Goal: Task Accomplishment & Management: Manage account settings

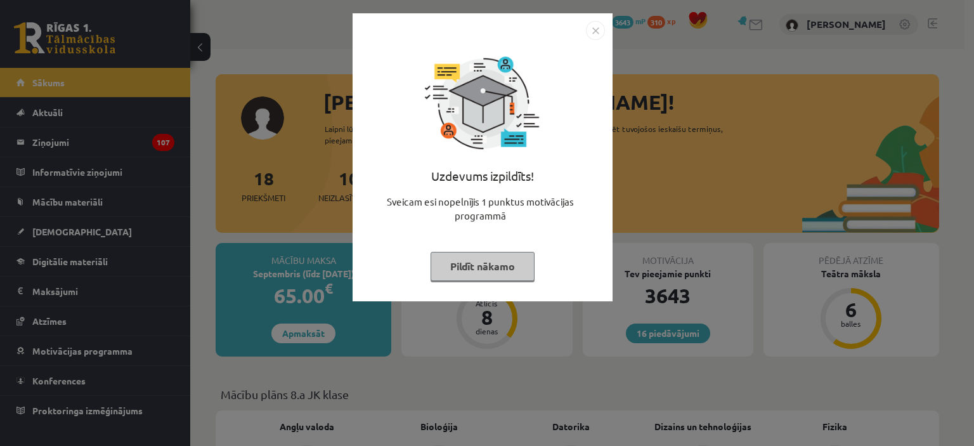
click at [467, 255] on button "Pildīt nākamo" at bounding box center [482, 266] width 104 height 29
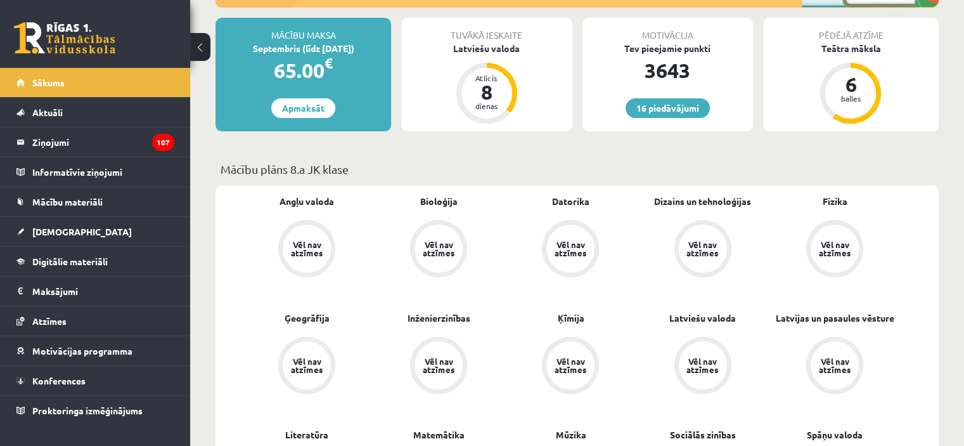
scroll to position [232, 0]
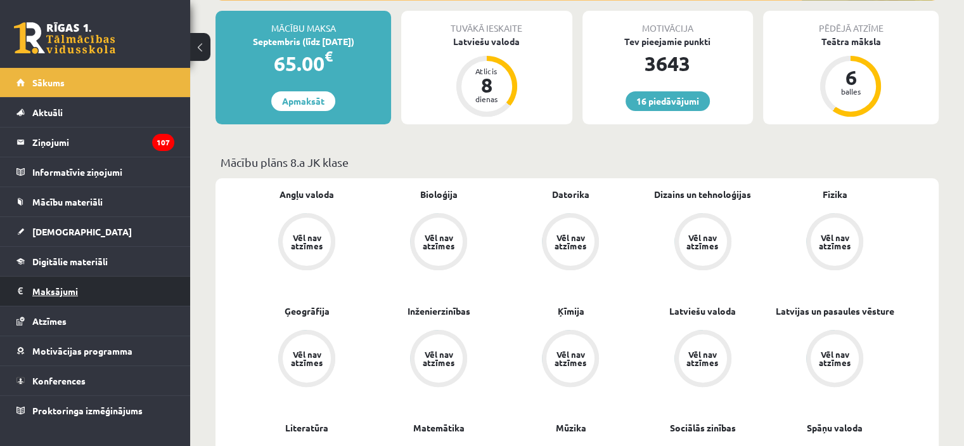
click at [69, 295] on legend "Maksājumi 0" at bounding box center [103, 290] width 142 height 29
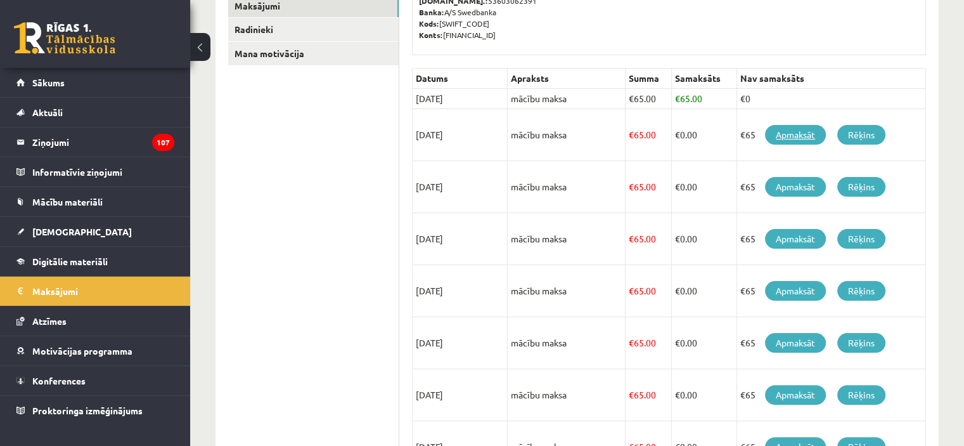
click at [791, 133] on link "Apmaksāt" at bounding box center [795, 135] width 61 height 20
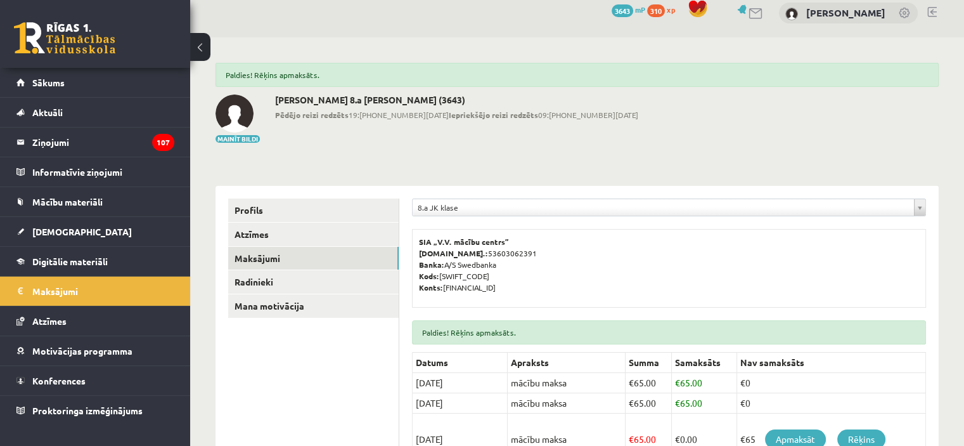
scroll to position [31, 0]
